Goal: Information Seeking & Learning: Compare options

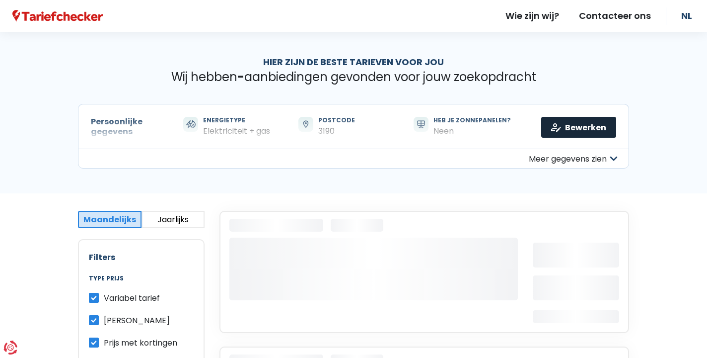
click at [570, 125] on link "Bewerken" at bounding box center [578, 127] width 75 height 21
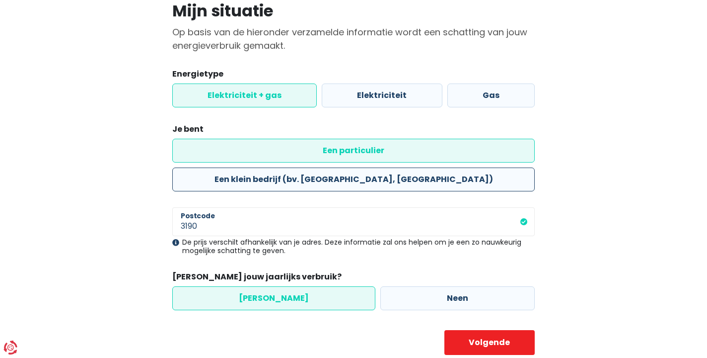
scroll to position [80, 0]
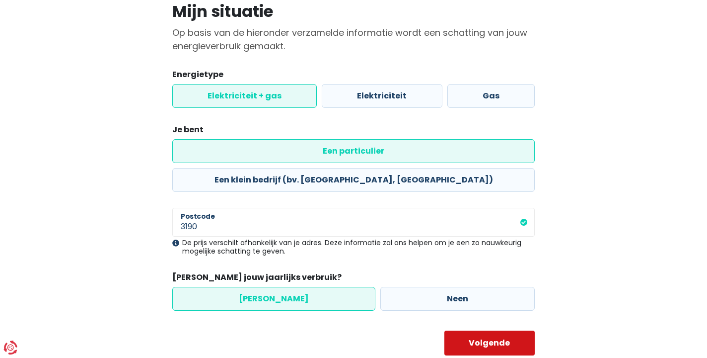
click at [488, 330] on button "Volgende" at bounding box center [489, 342] width 91 height 25
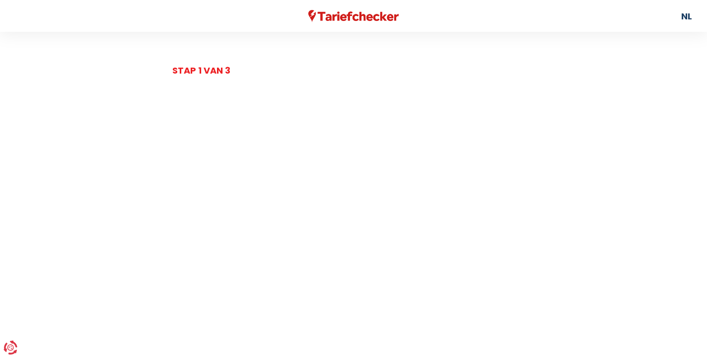
select select "day_night_bi_hourly"
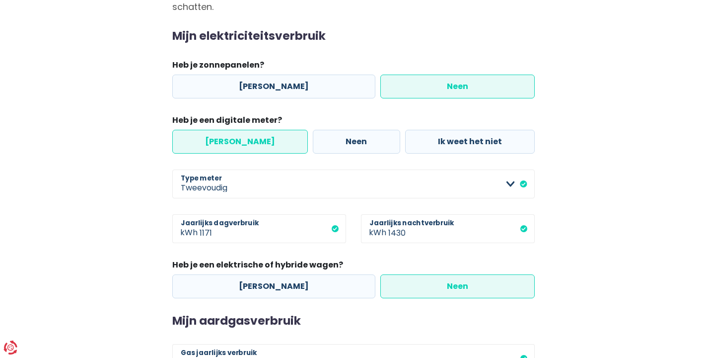
scroll to position [144, 0]
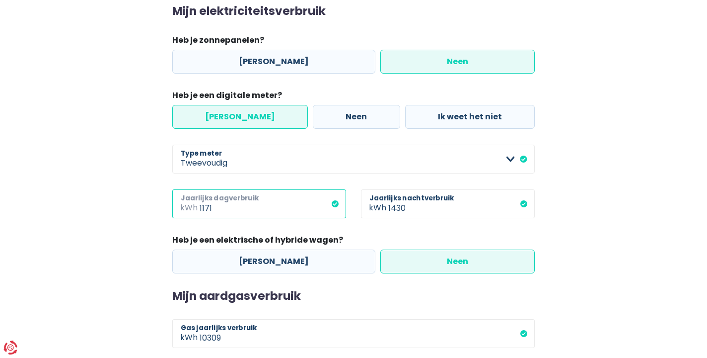
click at [224, 206] on input "1171" at bounding box center [273, 203] width 147 height 29
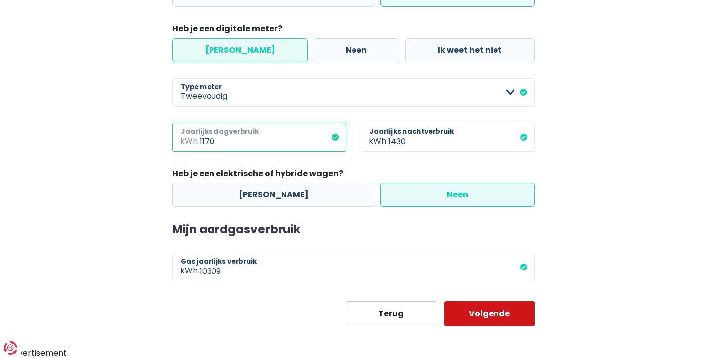
scroll to position [210, 0]
type input "1170"
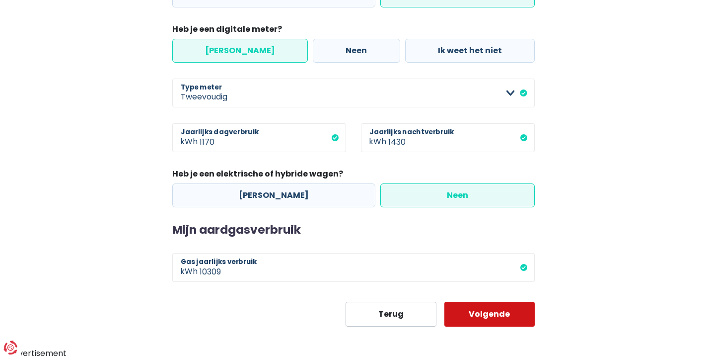
click at [500, 316] on button "Volgende" at bounding box center [489, 313] width 91 height 25
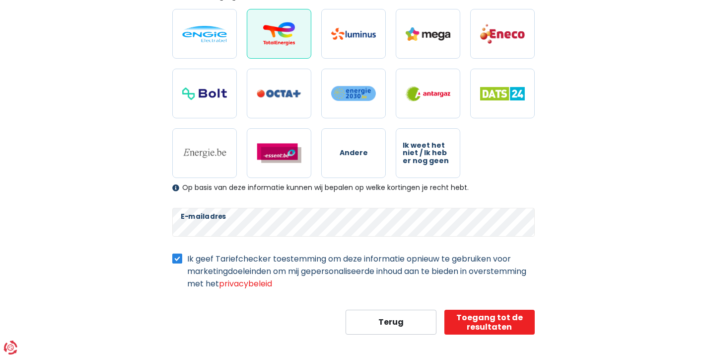
scroll to position [317, 0]
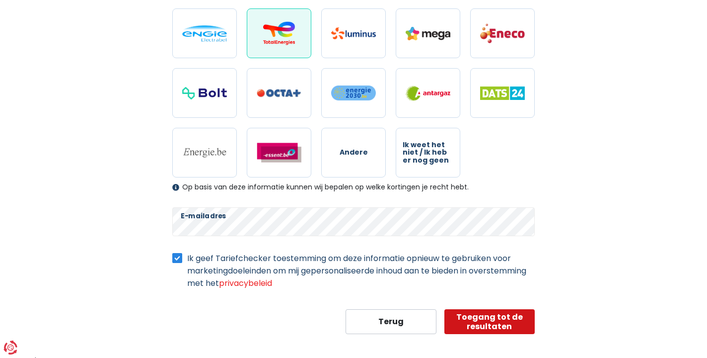
click at [499, 320] on button "Toegang tot de resultaten" at bounding box center [489, 321] width 91 height 25
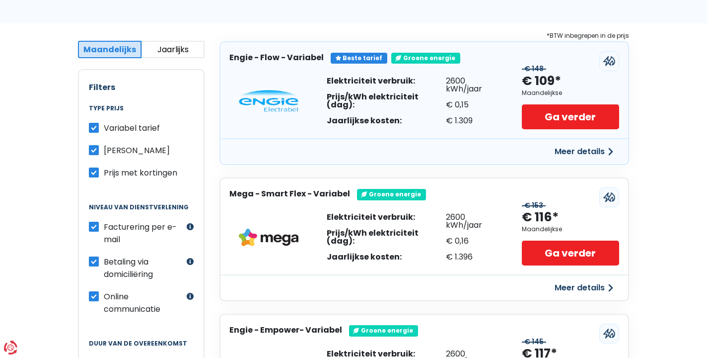
scroll to position [171, 0]
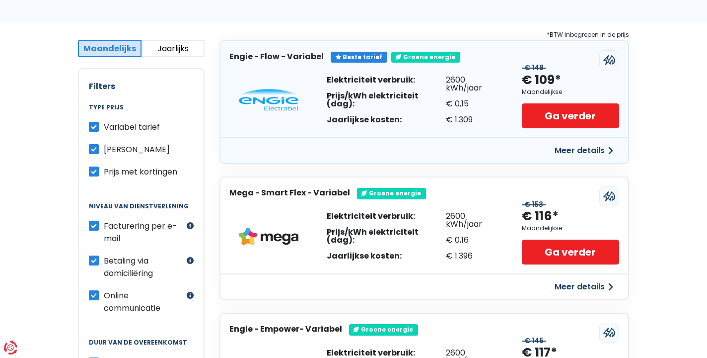
click at [104, 170] on label "Prijs met kortingen" at bounding box center [141, 171] width 74 height 12
click at [93, 170] on input "Prijs met kortingen" at bounding box center [94, 170] width 10 height 10
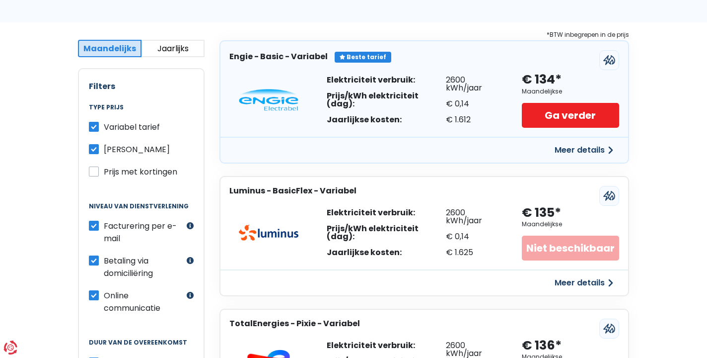
click at [104, 173] on label "Prijs met kortingen" at bounding box center [141, 171] width 74 height 12
click at [93, 173] on input "Prijs met kortingen" at bounding box center [94, 170] width 10 height 10
checkbox input "true"
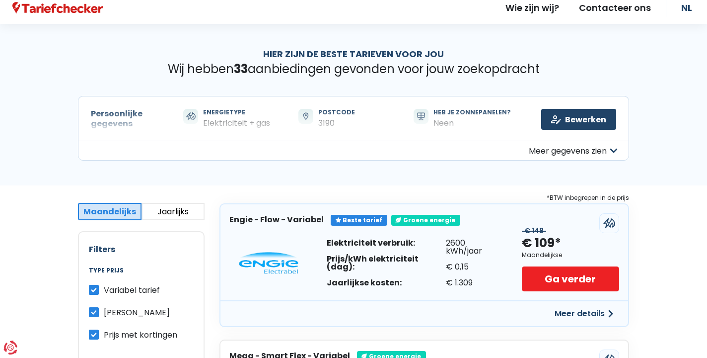
scroll to position [8, 0]
click at [612, 151] on button "Meer gegevens zien" at bounding box center [353, 150] width 551 height 20
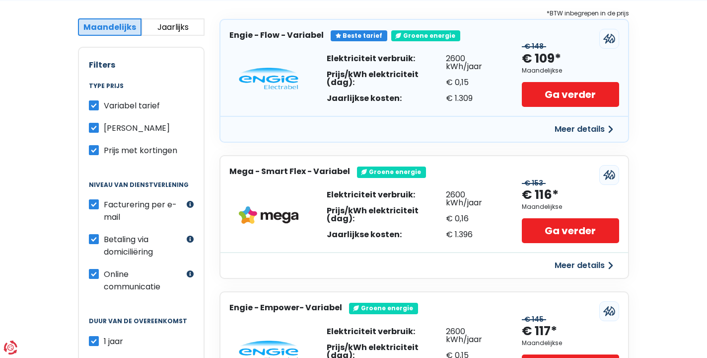
scroll to position [270, 0]
